Goal: Task Accomplishment & Management: Use online tool/utility

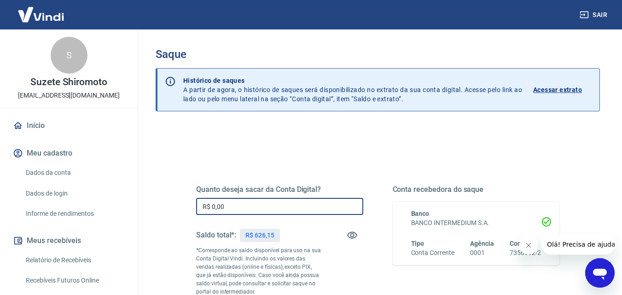
drag, startPoint x: 280, startPoint y: 209, endPoint x: 146, endPoint y: 215, distance: 134.1
click at [147, 215] on div "Saque Histórico de saques A partir de agora, o histórico de saques será disponi…" at bounding box center [378, 212] width 466 height 367
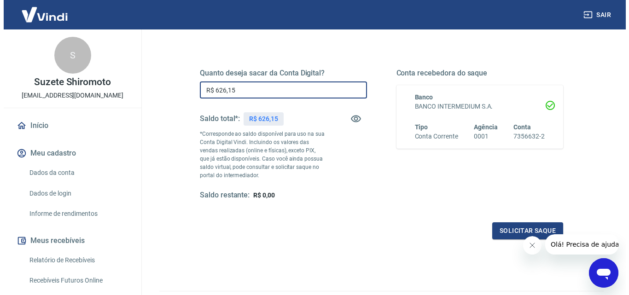
scroll to position [169, 0]
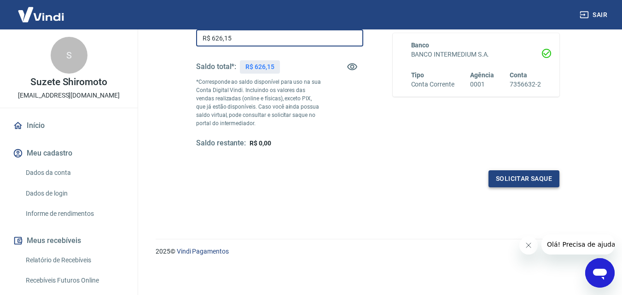
type input "R$ 626,15"
click at [535, 178] on button "Solicitar saque" at bounding box center [523, 178] width 71 height 17
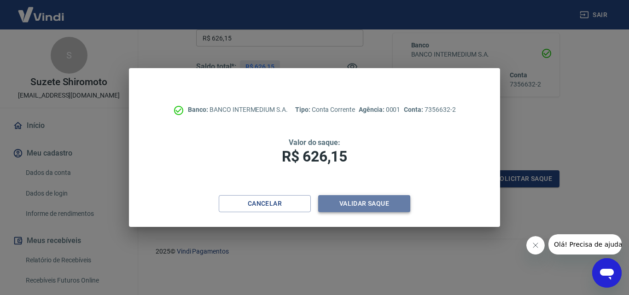
click at [382, 210] on button "Validar saque" at bounding box center [364, 203] width 92 height 17
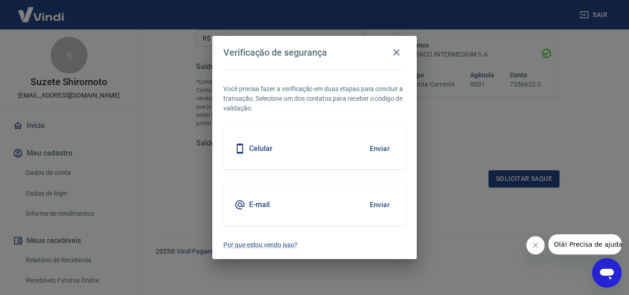
click at [336, 148] on div "Celular Enviar" at bounding box center [314, 148] width 182 height 41
click at [386, 150] on button "Enviar" at bounding box center [380, 148] width 30 height 19
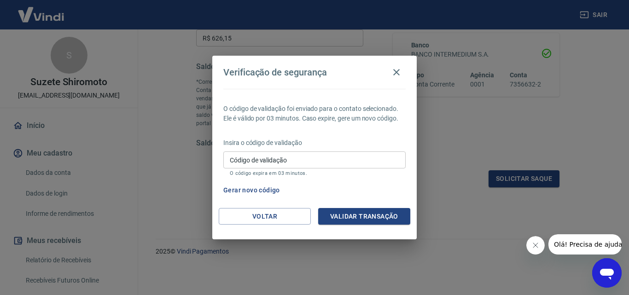
click at [296, 159] on input "Código de validação" at bounding box center [314, 159] width 182 height 17
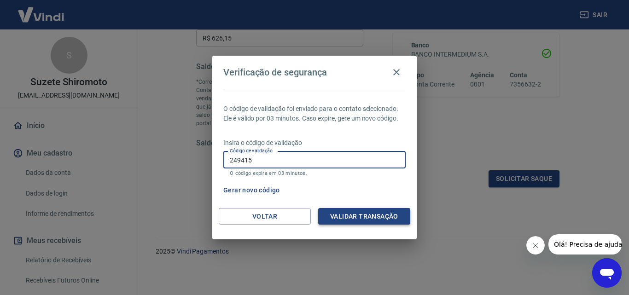
type input "249415"
click at [373, 218] on button "Validar transação" at bounding box center [364, 216] width 92 height 17
